Goal: Transaction & Acquisition: Purchase product/service

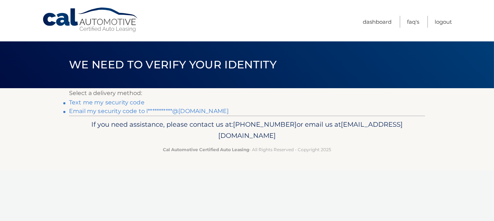
click at [133, 109] on link "**********" at bounding box center [149, 111] width 160 height 7
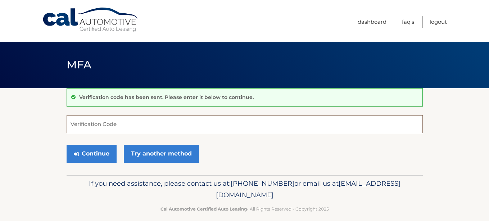
click at [119, 125] on input "Verification Code" at bounding box center [245, 124] width 356 height 18
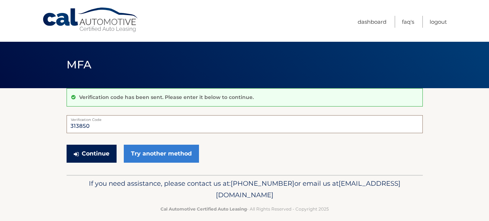
type input "313850"
click at [94, 156] on button "Continue" at bounding box center [92, 154] width 50 height 18
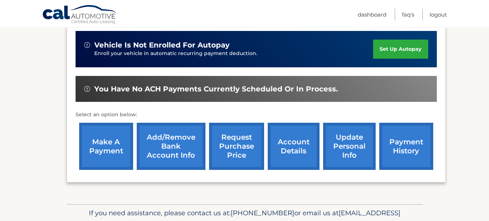
scroll to position [180, 0]
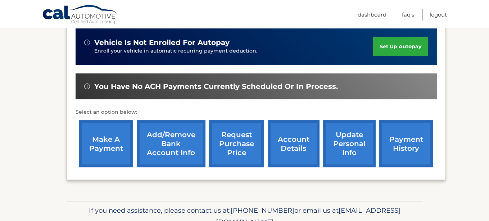
click at [164, 134] on link "Add/Remove bank account info" at bounding box center [171, 143] width 69 height 47
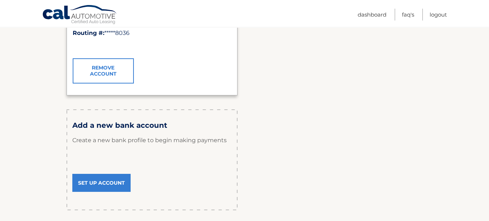
scroll to position [180, 0]
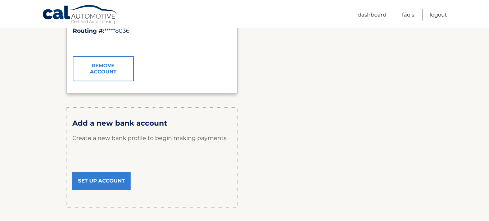
click at [95, 177] on link "Set Up Account" at bounding box center [101, 181] width 58 height 18
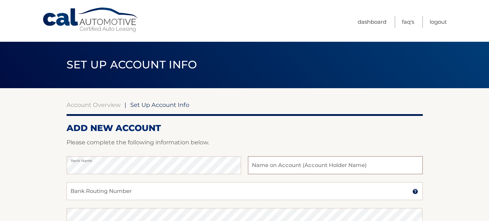
click at [281, 166] on input "text" at bounding box center [335, 165] width 175 height 18
type input "[PERSON_NAME]"
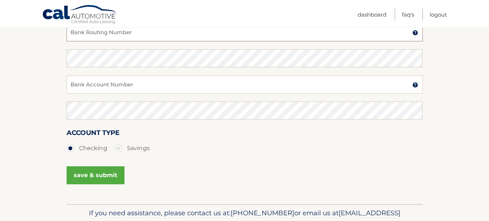
click at [79, 37] on input "Bank Routing Number" at bounding box center [245, 32] width 356 height 18
type input "021000021"
click at [82, 83] on input "Bank Account Number" at bounding box center [245, 85] width 356 height 18
click at [61, 59] on section "Account Overview | Set Up Account Info ADD NEW ACCOUNT Please complete the foll…" at bounding box center [244, 66] width 489 height 275
type input "319720287"
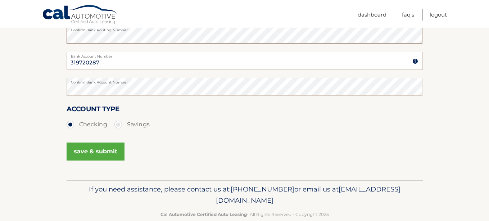
scroll to position [196, 0]
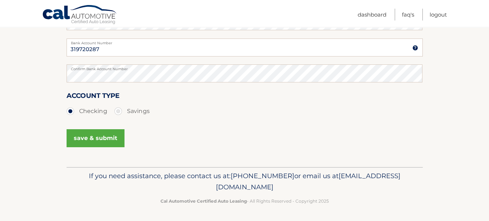
click at [95, 143] on button "save & submit" at bounding box center [96, 138] width 58 height 18
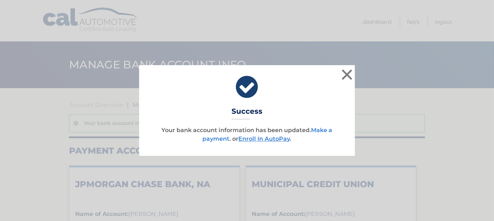
click at [325, 131] on link "Make a payment" at bounding box center [268, 134] width 130 height 15
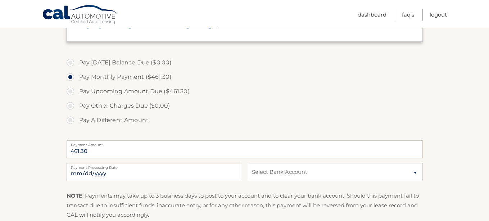
scroll to position [108, 0]
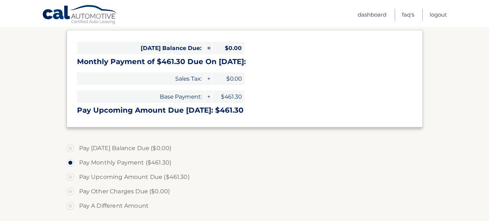
click at [71, 176] on label "Pay Upcoming Amount Due ($461.30)" at bounding box center [245, 177] width 356 height 14
click at [71, 176] on input "Pay Upcoming Amount Due ($461.30)" at bounding box center [72, 176] width 7 height 12
radio input "true"
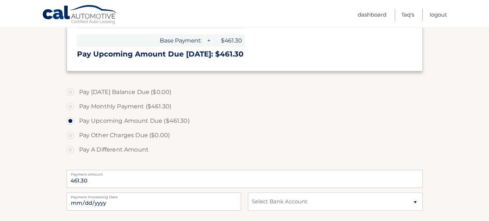
scroll to position [180, 0]
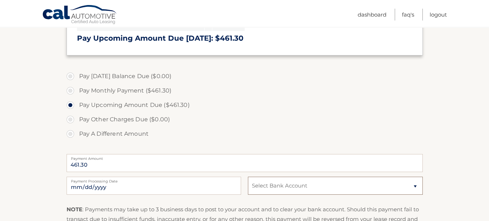
click at [268, 181] on select "Select Bank Account Checking JPMORGAN CHASE BANK, NA *****0287 Checking MUNICIP…" at bounding box center [335, 186] width 175 height 18
select select "NTMzZTAyOWUtYmM4Yi00NDlmLTlmNzAtNTBhYjQ3MGIzMmE3"
click at [248, 177] on select "Select Bank Account Checking JPMORGAN CHASE BANK, NA *****0287 Checking MUNICIP…" at bounding box center [335, 186] width 175 height 18
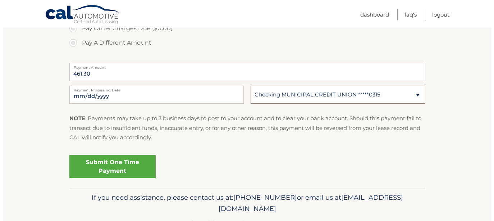
scroll to position [292, 0]
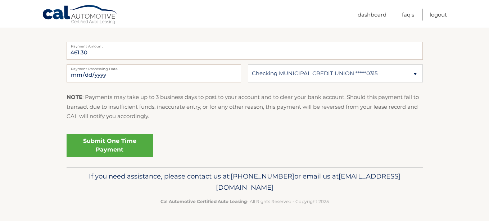
click at [113, 145] on link "Submit One Time Payment" at bounding box center [110, 145] width 86 height 23
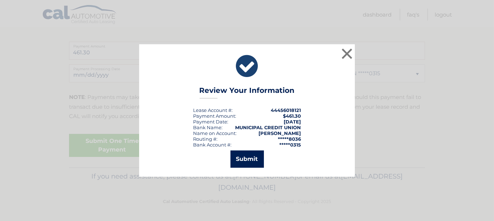
click at [244, 159] on button "Submit" at bounding box center [247, 158] width 33 height 17
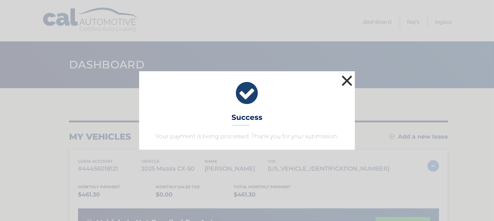
click at [348, 82] on button "×" at bounding box center [347, 80] width 14 height 14
